Goal: Information Seeking & Learning: Learn about a topic

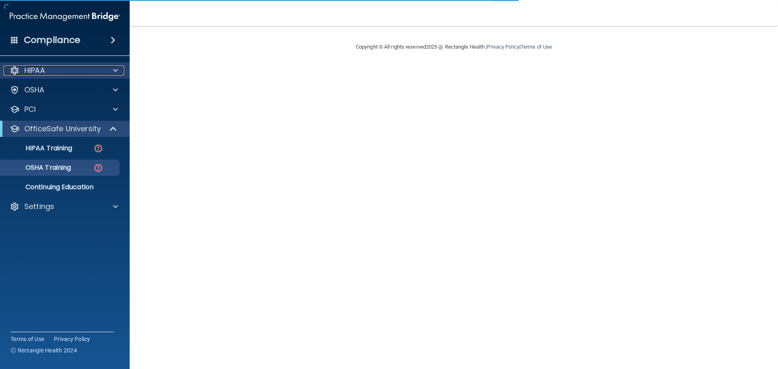
click at [104, 70] on div at bounding box center [114, 71] width 20 height 10
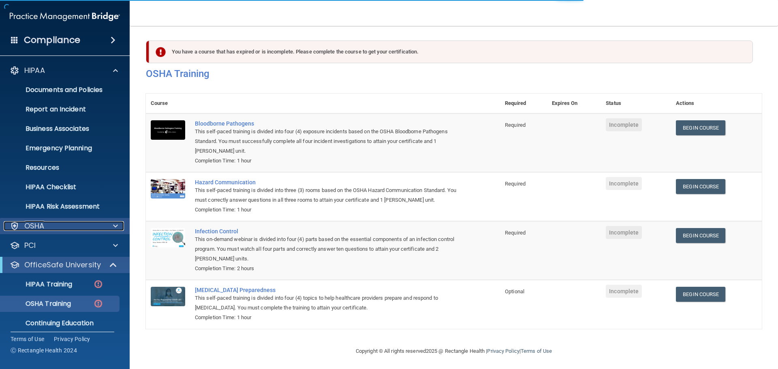
click at [104, 225] on div at bounding box center [114, 226] width 20 height 10
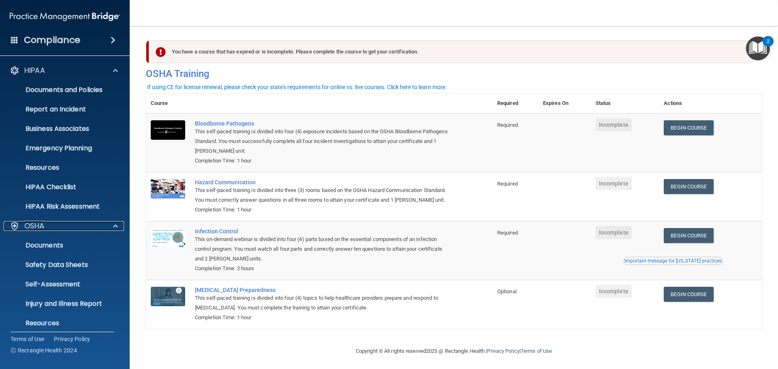
scroll to position [13, 0]
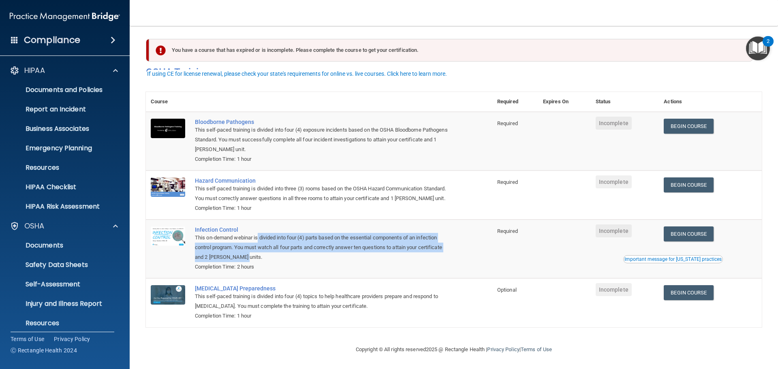
drag, startPoint x: 260, startPoint y: 237, endPoint x: 370, endPoint y: 261, distance: 112.3
click at [370, 261] on div "This on-demand webinar is divided into four (4) parts based on the essential co…" at bounding box center [323, 247] width 257 height 29
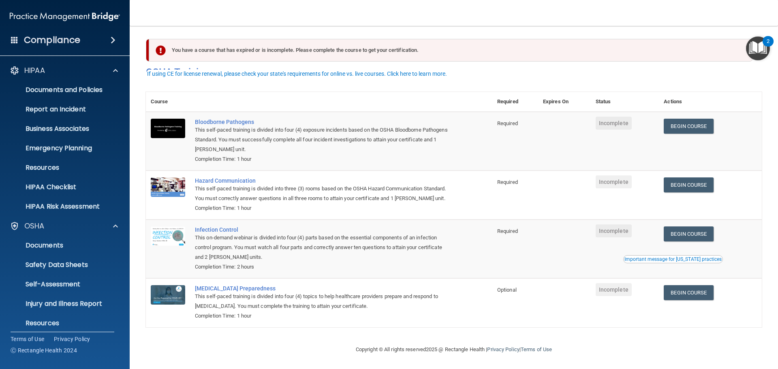
click at [248, 267] on div "Completion Time: 2 hours" at bounding box center [323, 267] width 257 height 10
click at [283, 261] on div "This on-demand webinar is divided into four (4) parts based on the essential co…" at bounding box center [323, 247] width 257 height 29
click at [398, 92] on th at bounding box center [341, 102] width 302 height 20
click at [473, 54] on div "You have a course that has expired or is incomplete. Please complete the course…" at bounding box center [454, 60] width 628 height 43
click at [473, 66] on h4 "OSHA Training" at bounding box center [454, 71] width 616 height 11
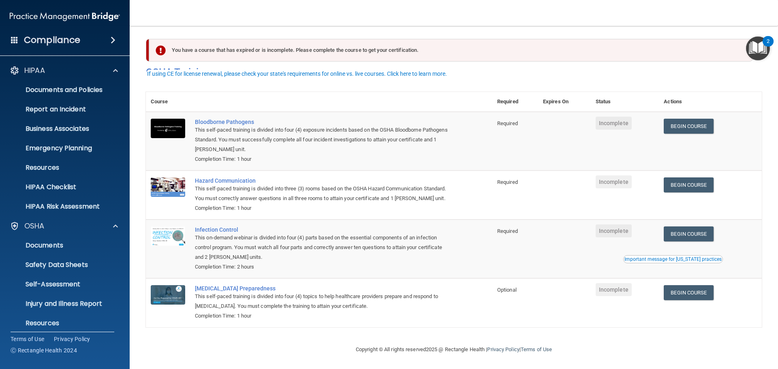
click at [281, 262] on div "Completion Time: 2 hours" at bounding box center [323, 267] width 257 height 10
drag, startPoint x: 244, startPoint y: 256, endPoint x: 209, endPoint y: 256, distance: 34.8
click at [204, 256] on div "This on-demand webinar is divided into four (4) parts based on the essential co…" at bounding box center [323, 247] width 257 height 29
click at [238, 258] on div "This on-demand webinar is divided into four (4) parts based on the essential co…" at bounding box center [323, 247] width 257 height 29
drag, startPoint x: 395, startPoint y: 247, endPoint x: 455, endPoint y: 249, distance: 59.6
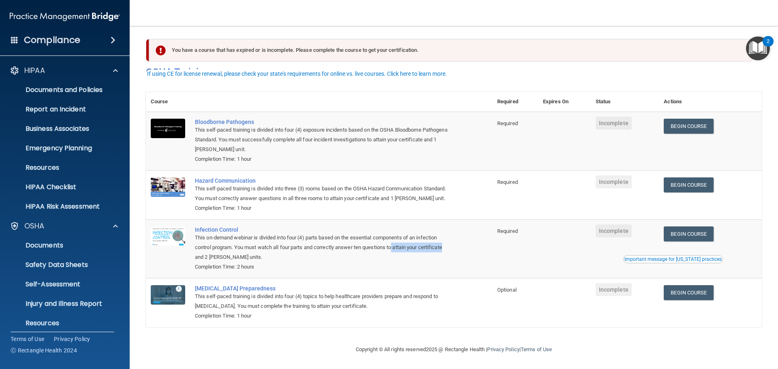
click at [455, 249] on td "Infection Control This on-demand webinar is divided into four (4) parts based o…" at bounding box center [341, 249] width 302 height 59
click at [435, 252] on div "This on-demand webinar is divided into four (4) parts based on the essential co…" at bounding box center [323, 247] width 257 height 29
click at [441, 66] on h4 "OSHA Training" at bounding box center [454, 71] width 616 height 11
click at [117, 228] on span at bounding box center [115, 226] width 5 height 10
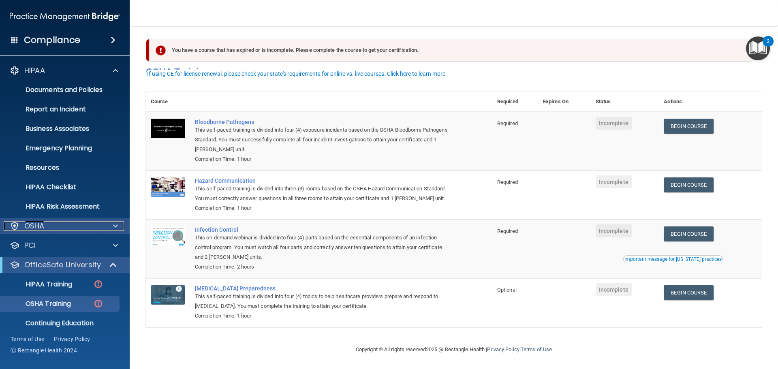
click at [117, 228] on span at bounding box center [115, 226] width 5 height 10
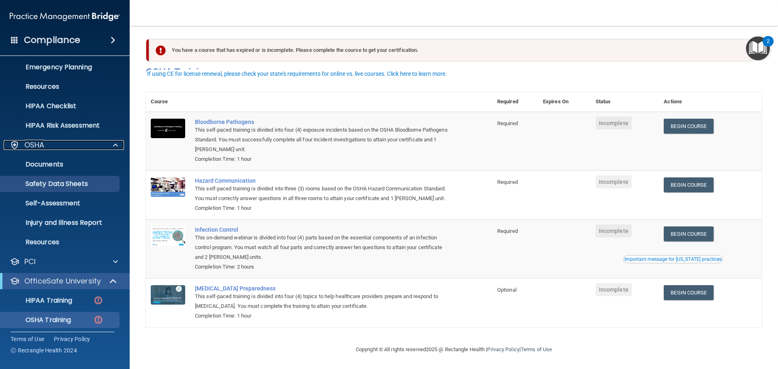
scroll to position [0, 0]
